Goal: Information Seeking & Learning: Learn about a topic

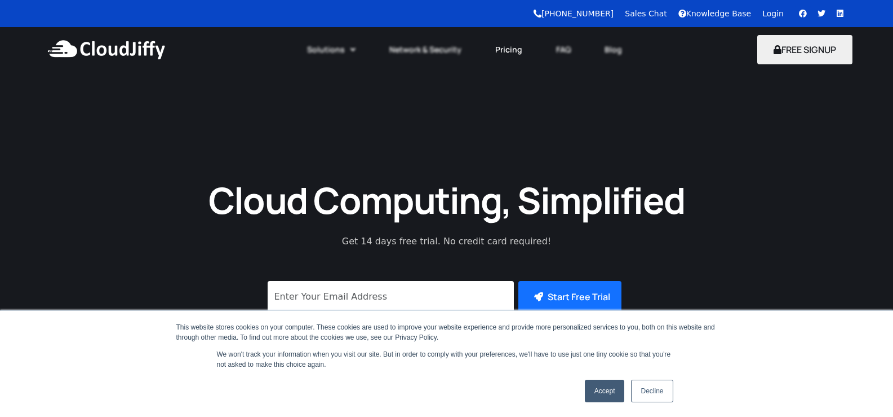
click at [508, 41] on link "Pricing" at bounding box center [508, 49] width 61 height 25
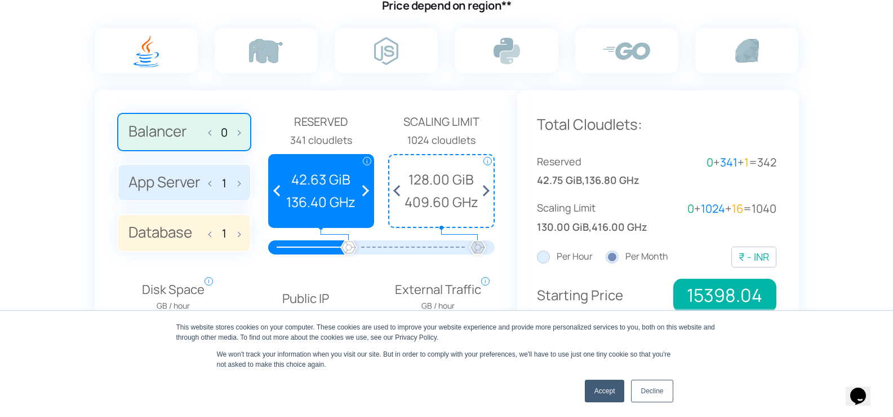
scroll to position [789, 0]
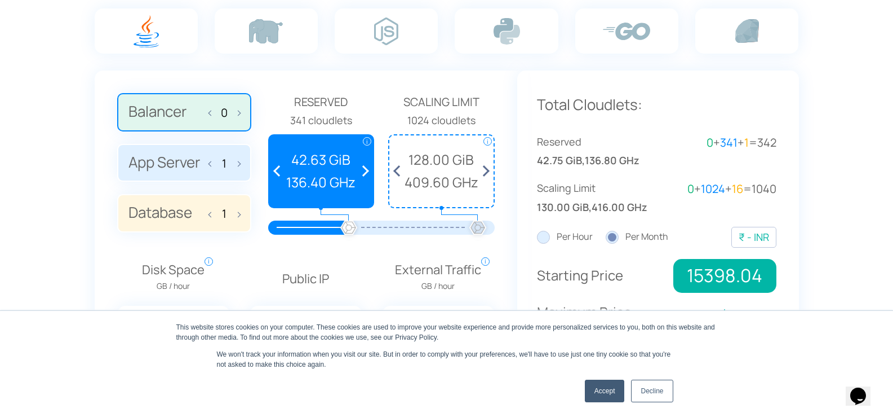
click at [617, 389] on link "Accept" at bounding box center [605, 390] width 40 height 23
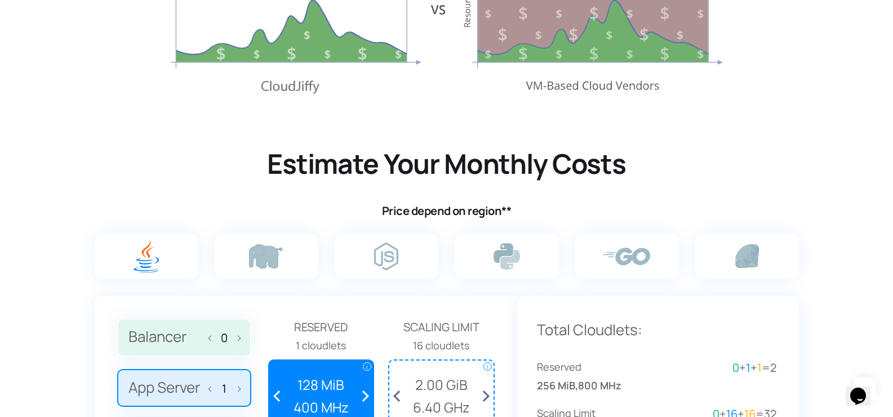
scroll to position [564, 0]
click at [369, 258] on label at bounding box center [386, 256] width 103 height 45
click at [0, 0] on input "radio" at bounding box center [0, 0] width 0 height 0
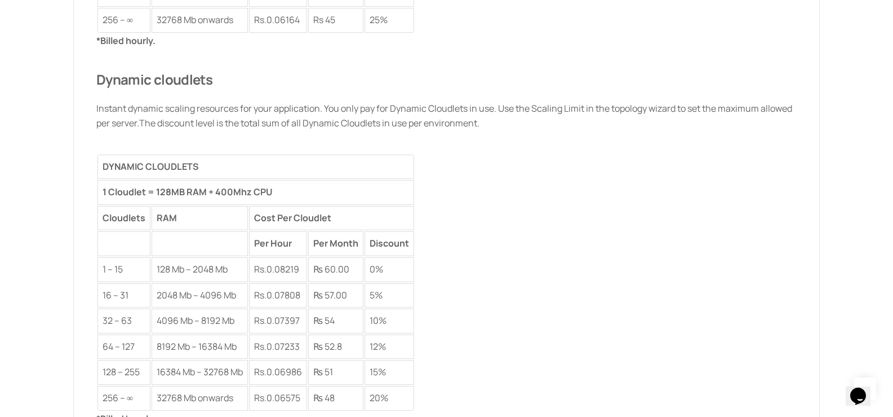
scroll to position [1804, 0]
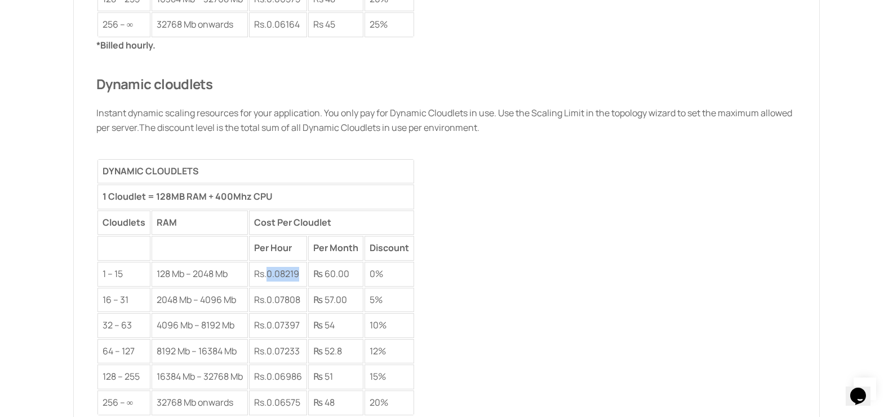
drag, startPoint x: 303, startPoint y: 274, endPoint x: 270, endPoint y: 274, distance: 33.3
click at [270, 274] on td "Rs. 0.08219" at bounding box center [278, 274] width 58 height 25
copy span "0.08219"
click at [503, 247] on div "*Billed hourly. Dynamic cloudlets Instant dynamic scaling resources for your ap…" at bounding box center [446, 234] width 701 height 392
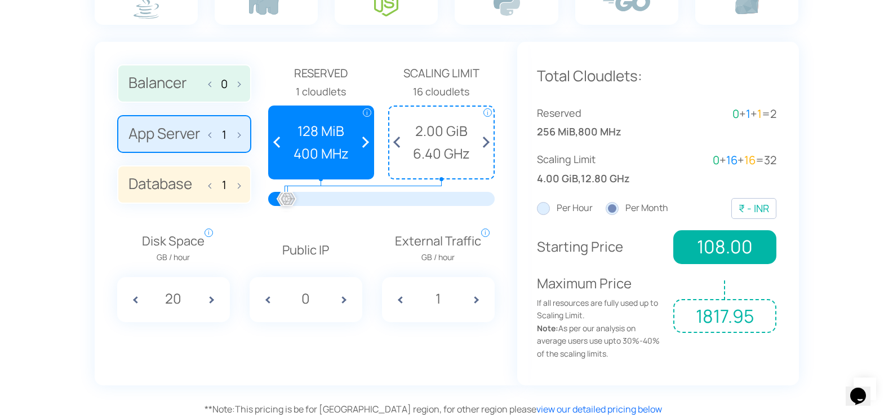
scroll to position [845, 0]
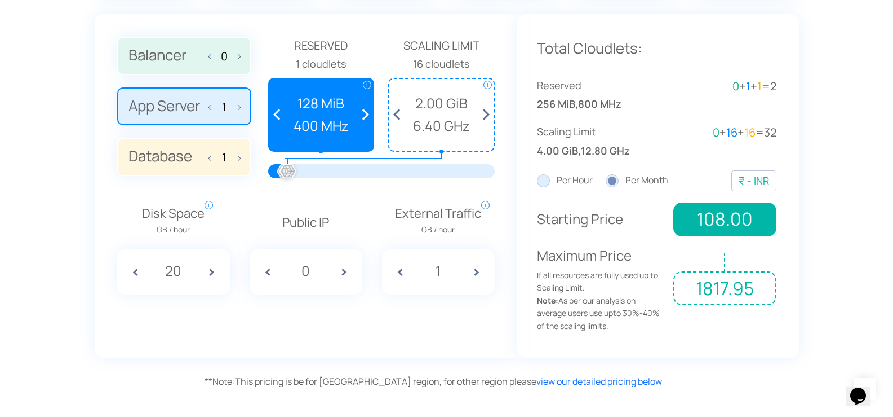
click at [189, 164] on label "Database 1" at bounding box center [184, 157] width 134 height 38
click at [0, 0] on input "Database 1" at bounding box center [0, 0] width 0 height 0
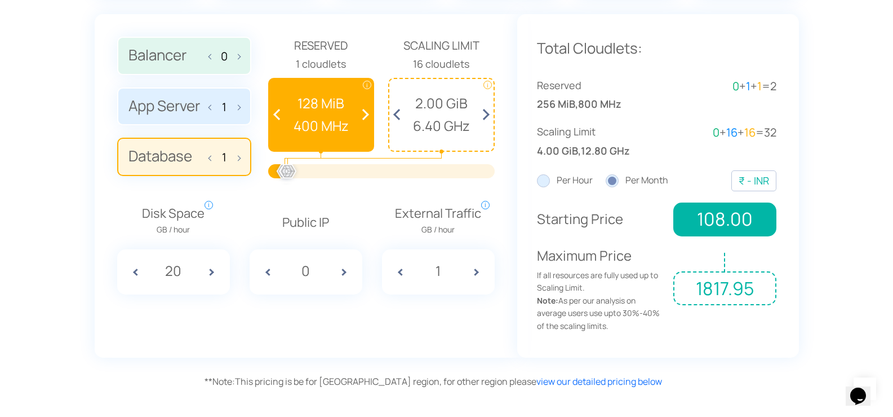
click at [197, 116] on label "App Server 1" at bounding box center [184, 106] width 134 height 38
click at [0, 0] on input "App Server 1" at bounding box center [0, 0] width 0 height 0
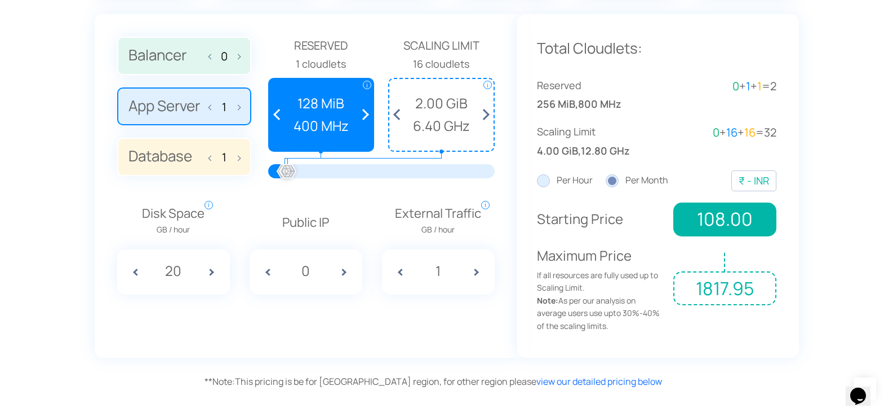
click at [202, 69] on label "Balancer 0" at bounding box center [184, 56] width 134 height 38
click at [0, 0] on input "Balancer 0" at bounding box center [0, 0] width 0 height 0
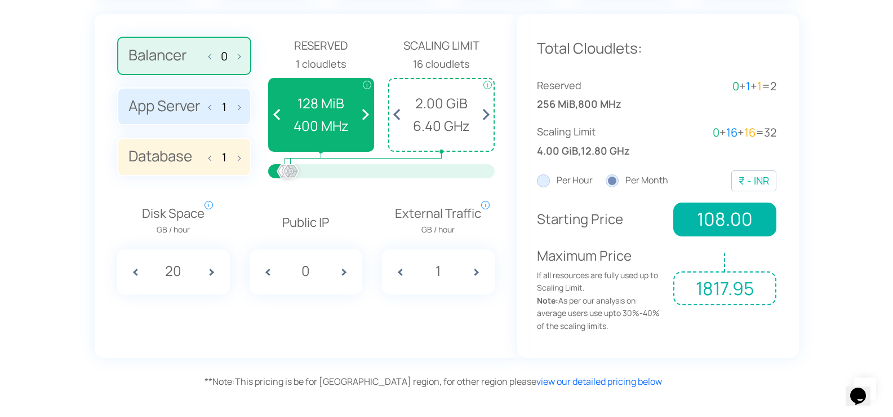
click at [216, 99] on span at bounding box center [213, 106] width 8 height 24
type input "0"
click at [216, 99] on span at bounding box center [213, 106] width 8 height 24
click at [185, 114] on label "App Server 0" at bounding box center [184, 106] width 134 height 38
click at [0, 0] on input "App Server 0" at bounding box center [0, 0] width 0 height 0
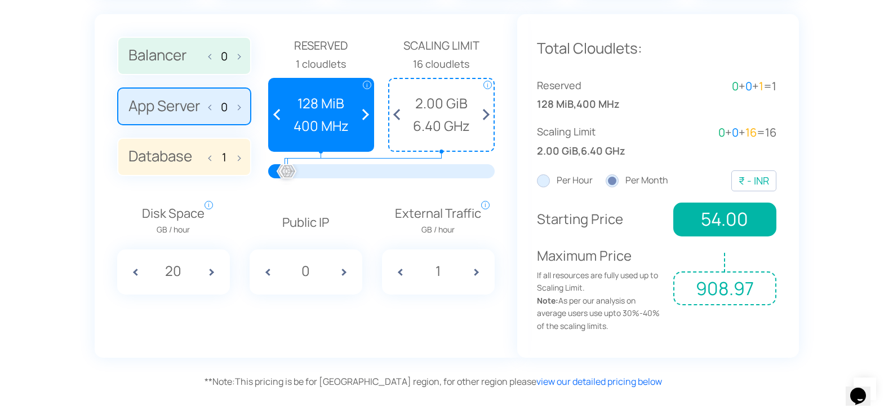
click at [362, 115] on span at bounding box center [362, 115] width 21 height 72
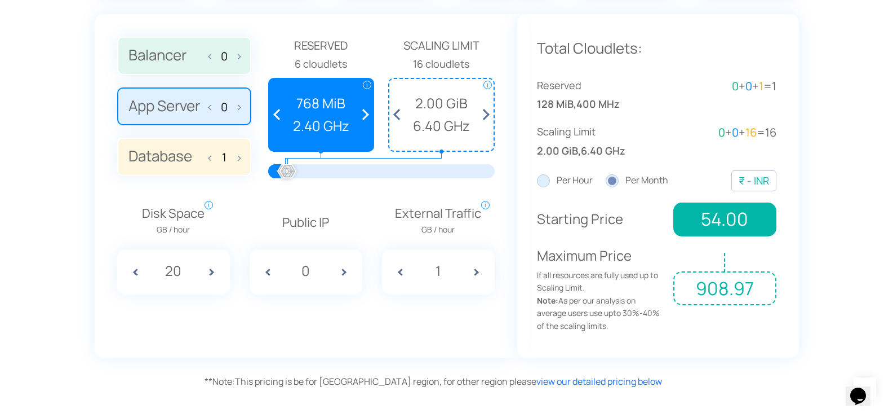
click at [362, 115] on span at bounding box center [362, 115] width 21 height 72
click at [272, 112] on span at bounding box center [279, 115] width 21 height 72
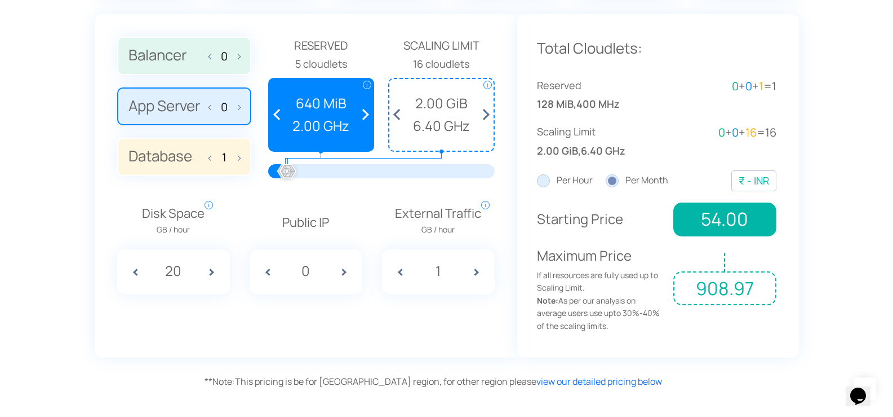
click at [272, 112] on span at bounding box center [279, 115] width 21 height 72
drag, startPoint x: 292, startPoint y: 166, endPoint x: 304, endPoint y: 170, distance: 13.2
click at [304, 170] on div at bounding box center [304, 171] width 25 height 25
click at [397, 116] on span at bounding box center [399, 115] width 21 height 72
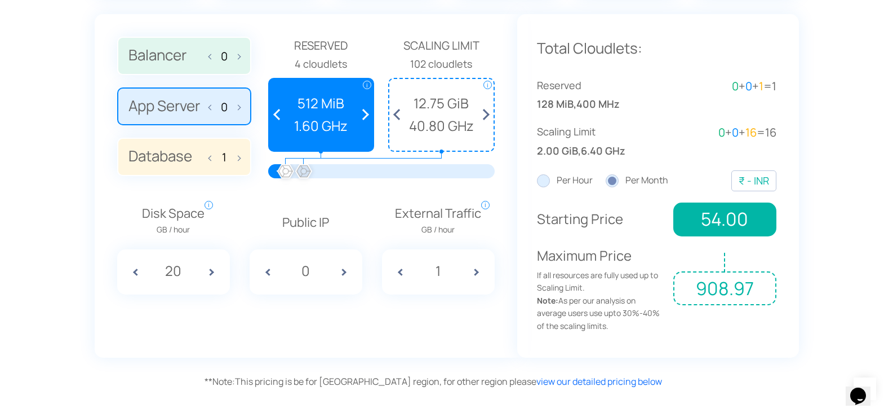
click at [397, 116] on span at bounding box center [399, 115] width 21 height 72
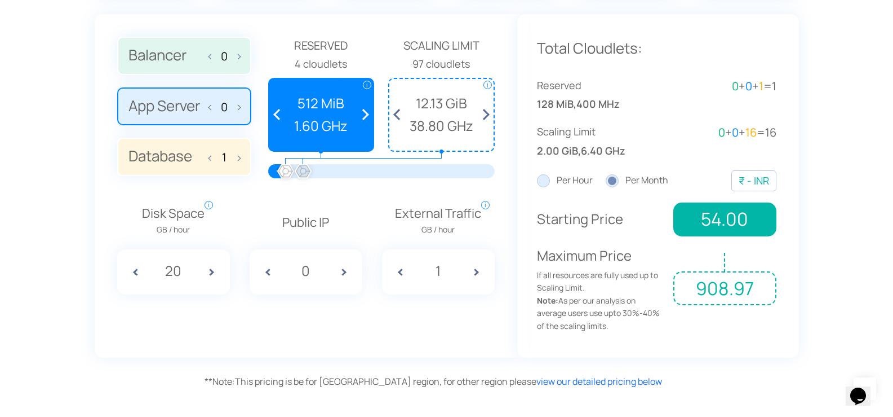
click at [397, 116] on span at bounding box center [399, 115] width 21 height 72
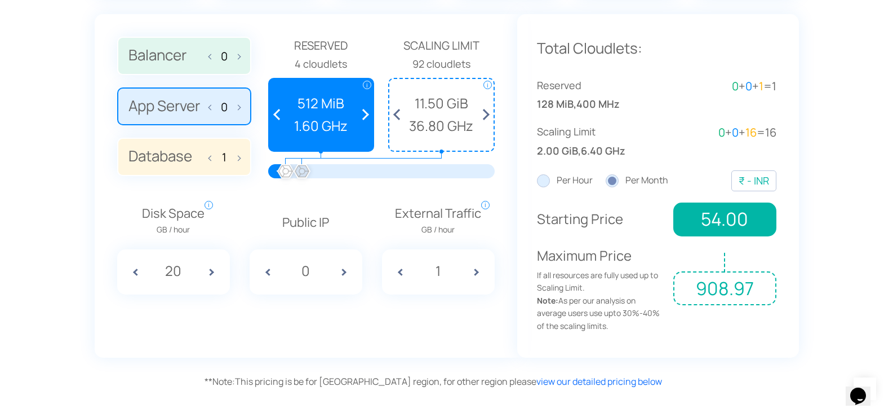
click at [397, 116] on span at bounding box center [399, 115] width 21 height 72
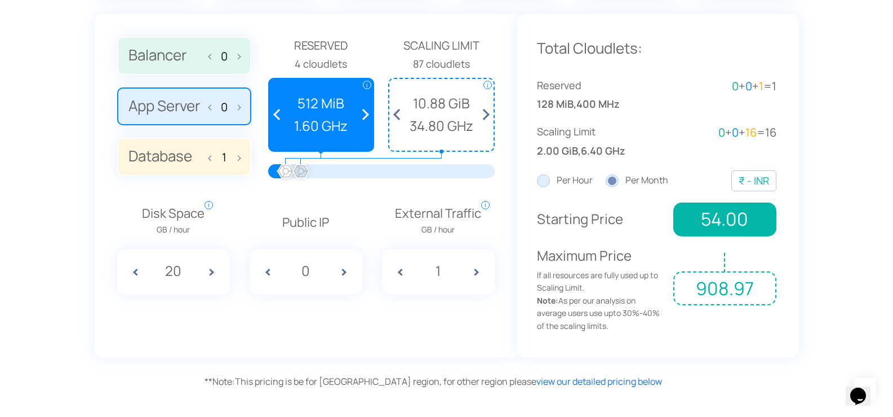
click at [397, 116] on span at bounding box center [399, 115] width 21 height 72
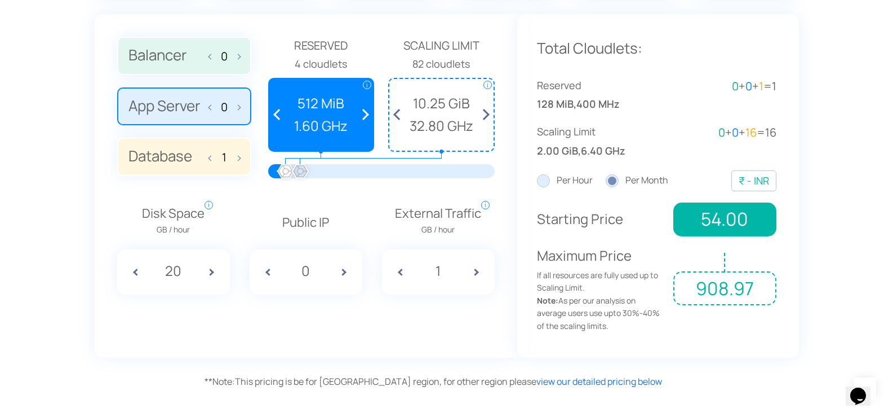
click at [397, 116] on span at bounding box center [399, 115] width 21 height 72
click at [364, 115] on span at bounding box center [362, 115] width 21 height 72
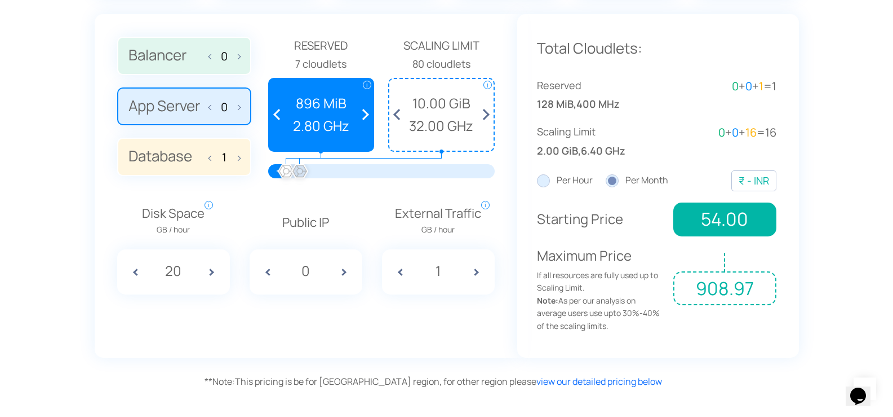
click at [364, 115] on span at bounding box center [362, 115] width 21 height 72
click at [274, 116] on span at bounding box center [279, 115] width 21 height 72
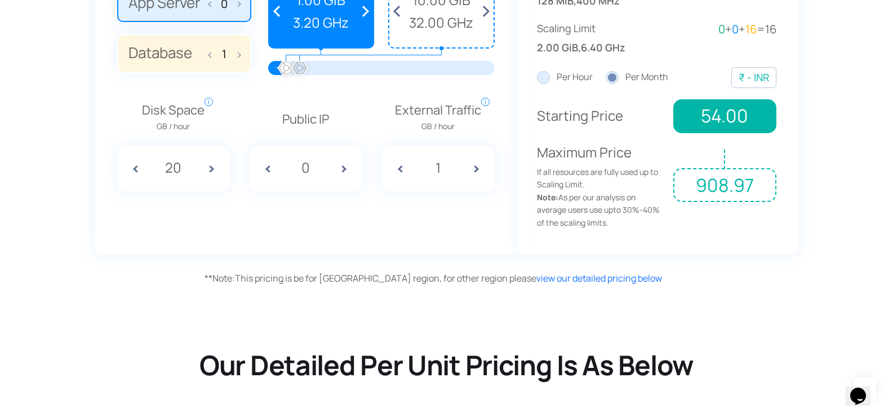
scroll to position [958, 0]
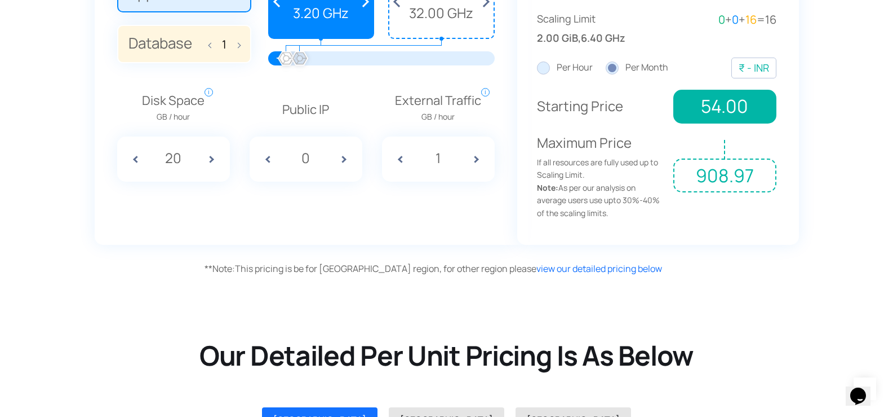
click at [210, 157] on span at bounding box center [216, 158] width 28 height 45
click at [138, 159] on span at bounding box center [131, 158] width 28 height 45
type input "20"
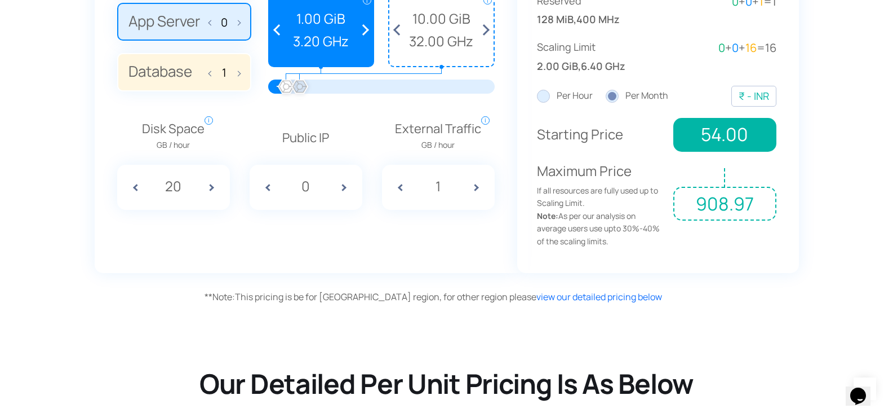
scroll to position [902, 0]
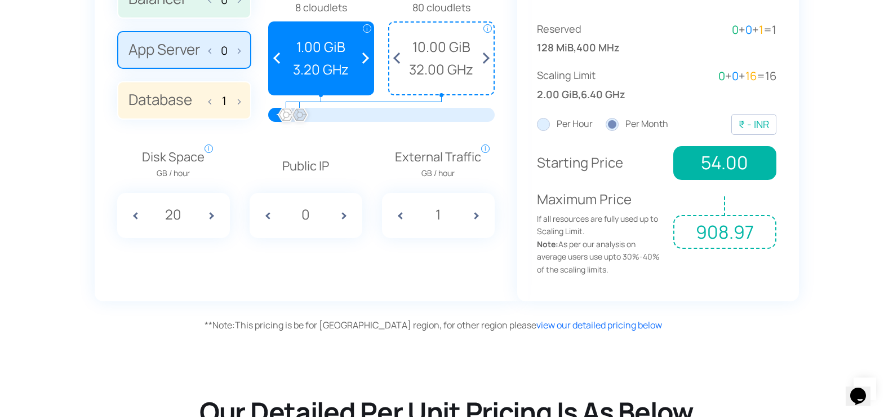
click at [548, 124] on label "Per Hour" at bounding box center [565, 124] width 56 height 15
click at [0, 0] on input "Per Hour" at bounding box center [0, 0] width 0 height 0
click at [604, 125] on div "Per Hour Per Month" at bounding box center [603, 124] width 132 height 15
click at [609, 126] on label "Per Month" at bounding box center [637, 124] width 63 height 15
click at [0, 0] on input "Per Month" at bounding box center [0, 0] width 0 height 0
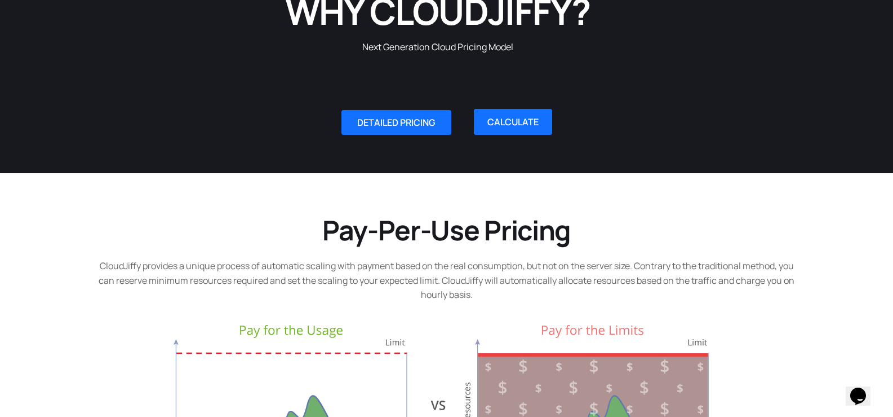
scroll to position [0, 0]
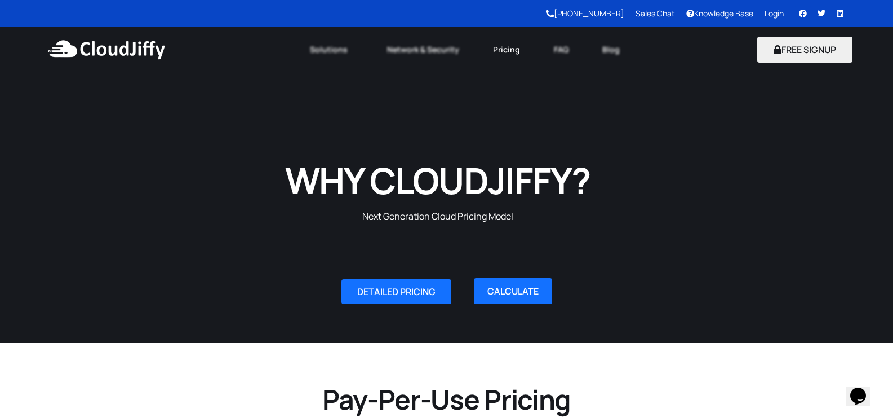
click at [509, 51] on link "Pricing" at bounding box center [506, 49] width 61 height 25
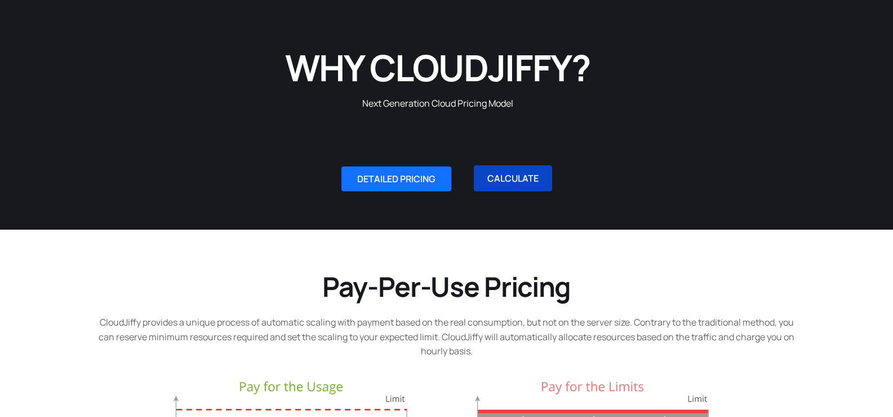
click at [530, 179] on link "CALCULATE" at bounding box center [513, 178] width 78 height 26
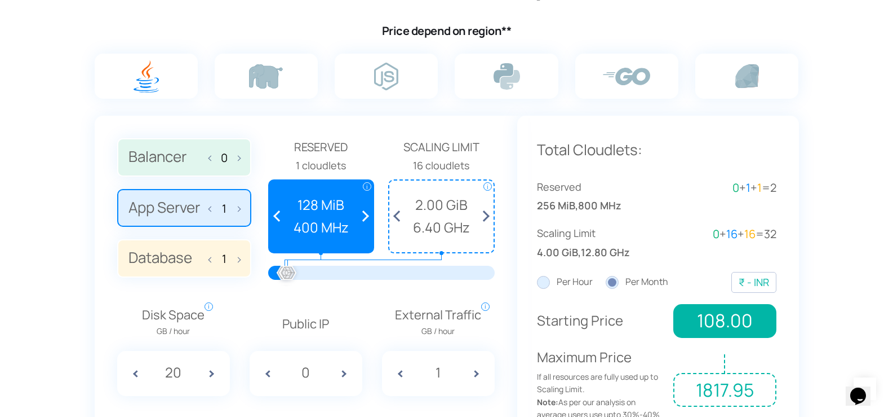
scroll to position [800, 0]
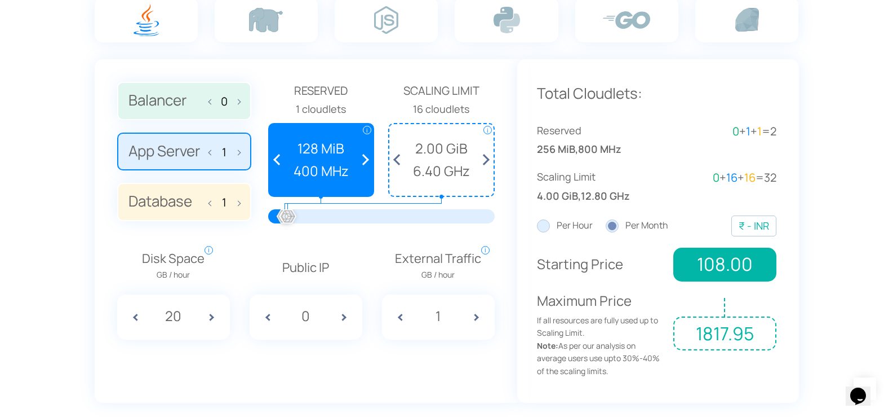
click at [688, 252] on span "108.00" at bounding box center [725, 264] width 103 height 34
click at [768, 216] on div "USD EUR AUD BRL BYN CAD CHF CNY DKK GBP HKD IDR ILS INR JPY KZT LYD MAD MXN MYR" at bounding box center [754, 225] width 45 height 21
click at [738, 232] on div "USD EUR AUD BRL BYN CAD CHF CNY DKK GBP HKD IDR ILS INR JPY KZT LYD MAD MXN MYR" at bounding box center [754, 225] width 45 height 21
click at [539, 229] on label "Per Hour" at bounding box center [565, 225] width 56 height 15
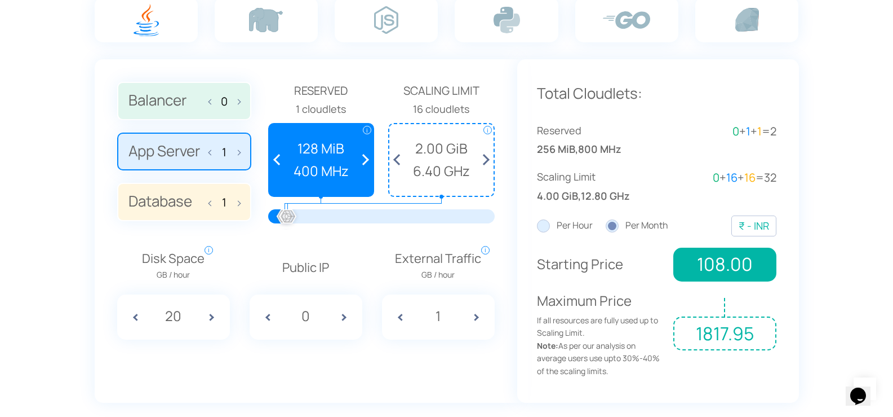
click at [0, 0] on input "Per Hour" at bounding box center [0, 0] width 0 height 0
click at [612, 227] on label "Per Month" at bounding box center [637, 225] width 63 height 15
click at [0, 0] on input "Per Month" at bounding box center [0, 0] width 0 height 0
